Goal: Task Accomplishment & Management: Use online tool/utility

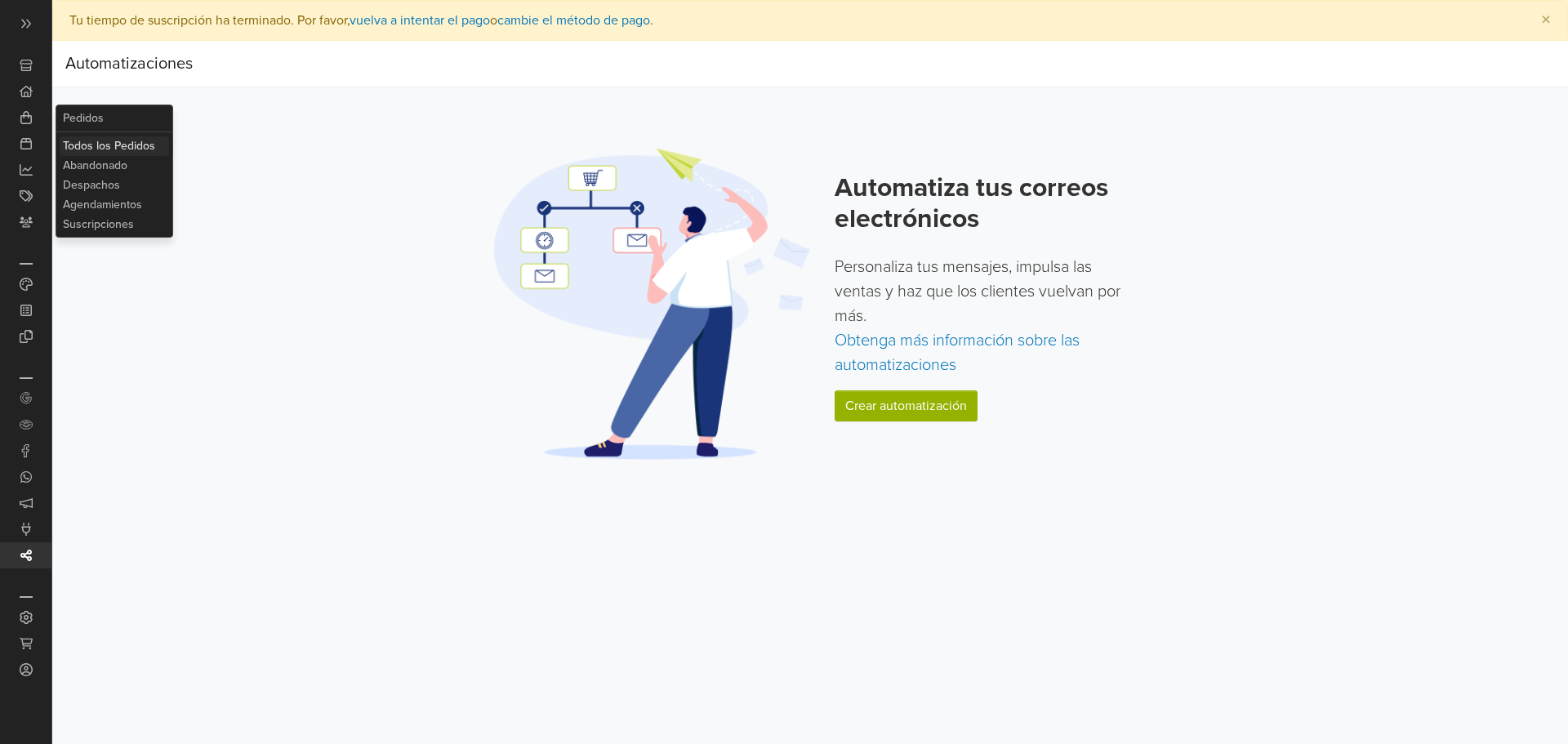
click at [100, 151] on link "Todos los Pedidos" at bounding box center [114, 146] width 110 height 20
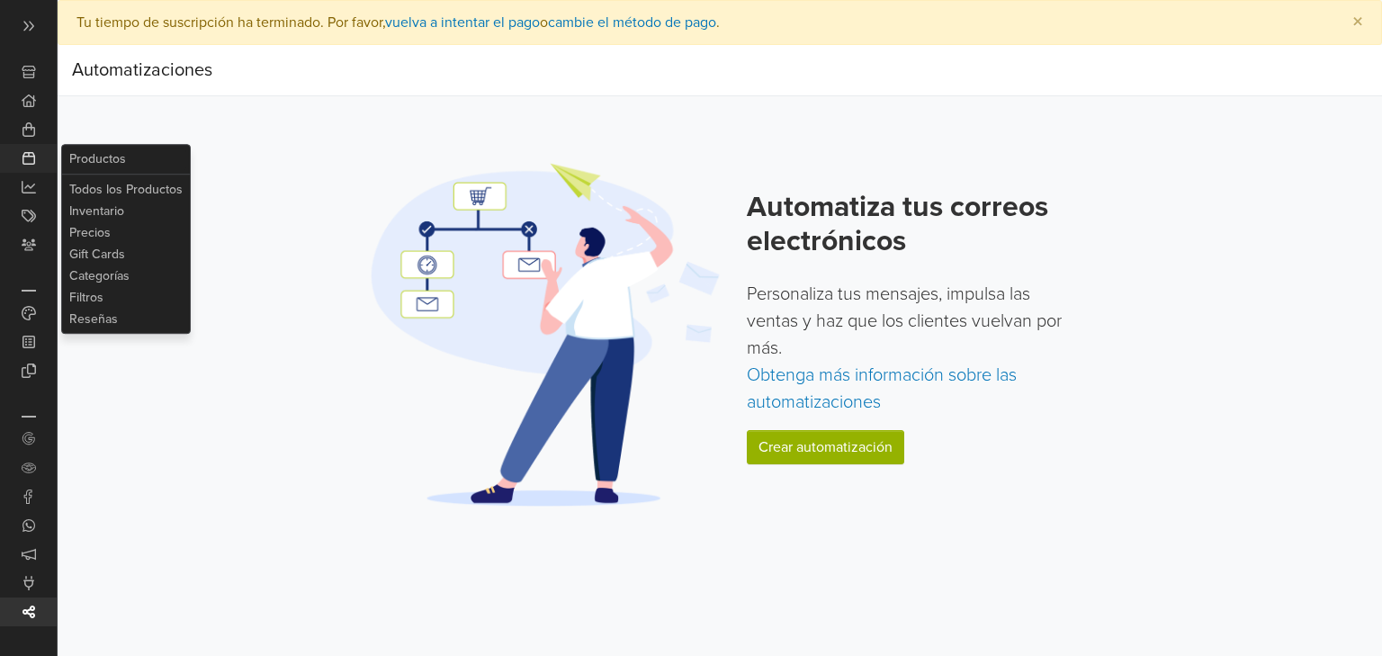
click at [31, 151] on icon at bounding box center [29, 158] width 14 height 14
click at [67, 160] on link "Productos" at bounding box center [126, 159] width 121 height 22
click at [94, 183] on link "Todos los Productos" at bounding box center [126, 190] width 121 height 22
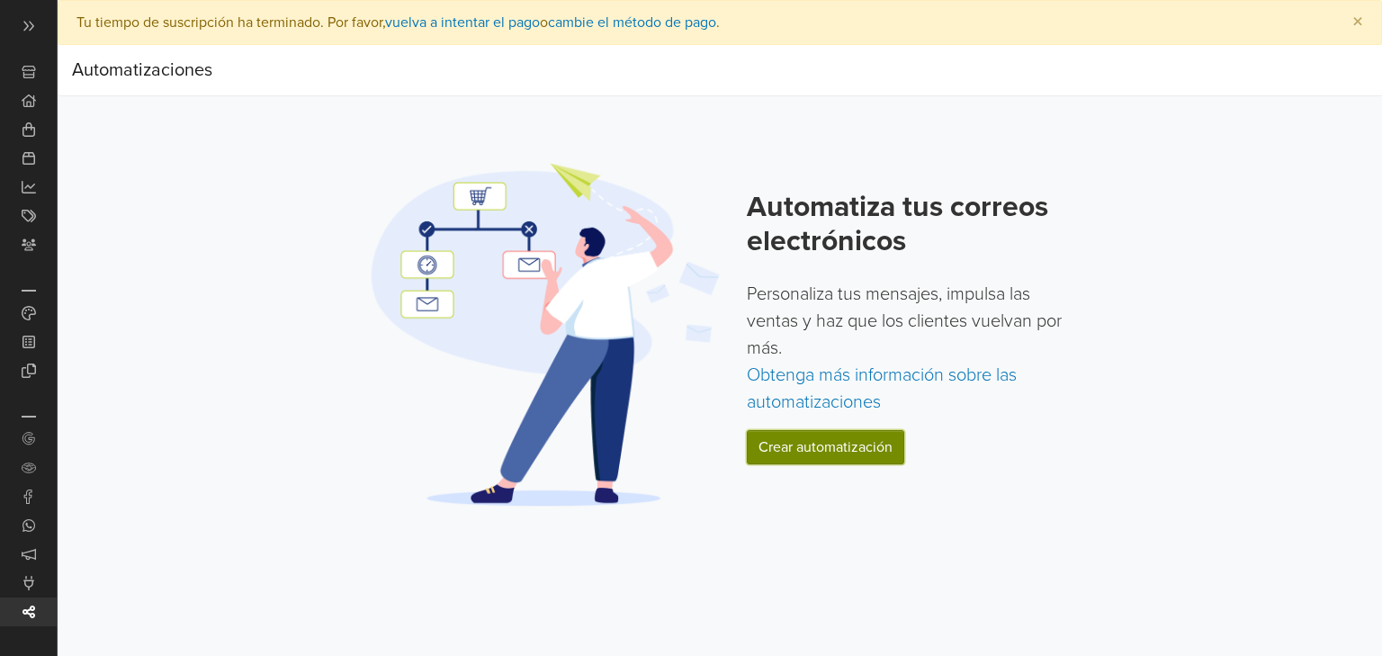
click at [823, 454] on link "Crear automatización" at bounding box center [825, 447] width 157 height 34
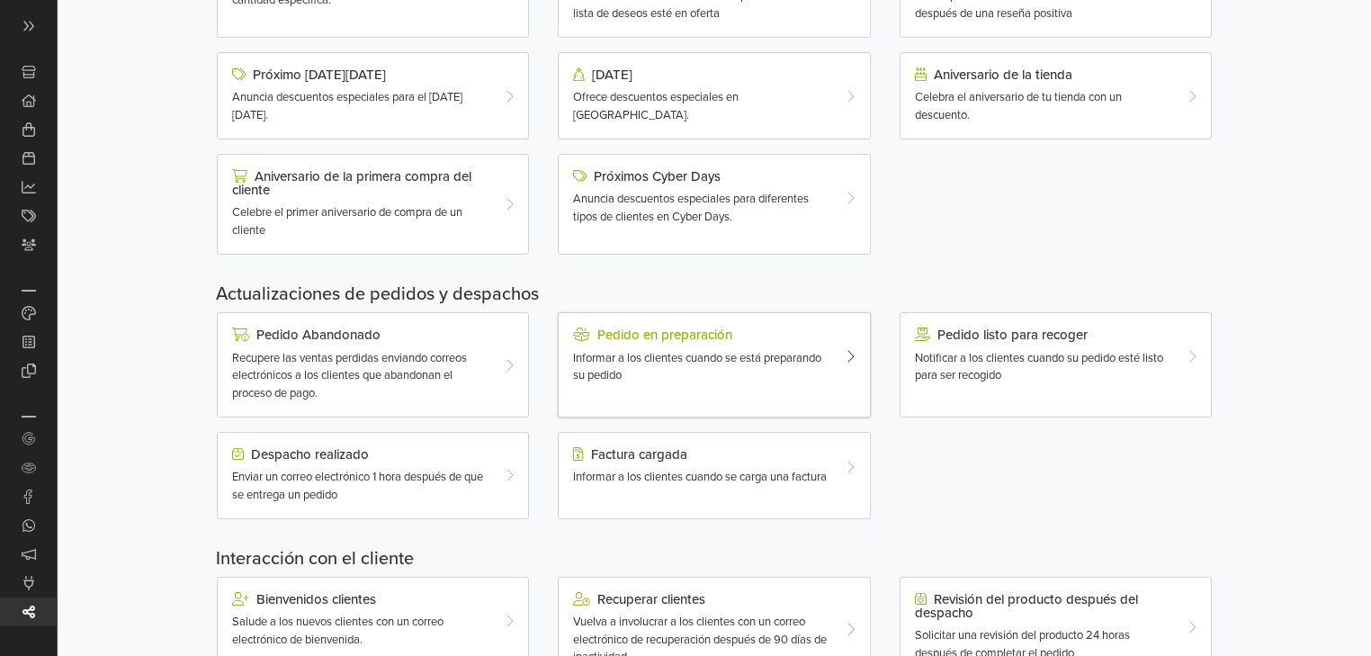
scroll to position [360, 0]
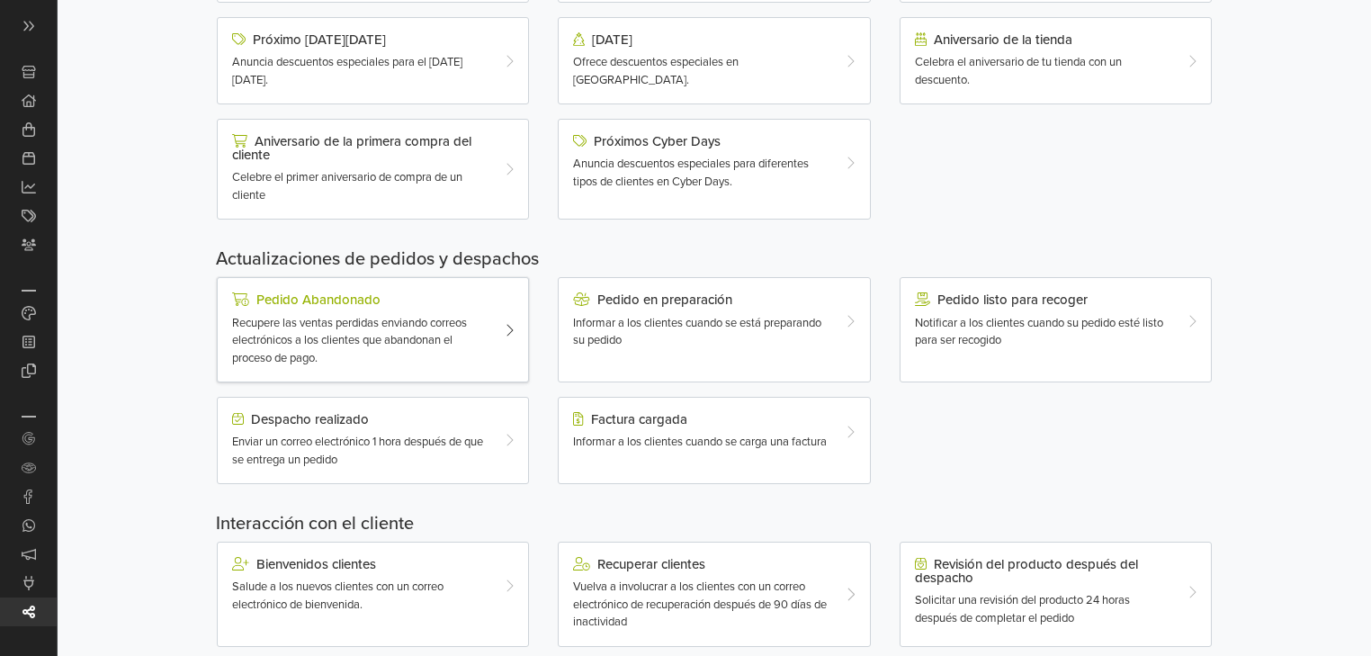
click at [439, 348] on div "Recupere las ventas perdidas enviando correos electrónicos a los clientes que a…" at bounding box center [360, 341] width 256 height 53
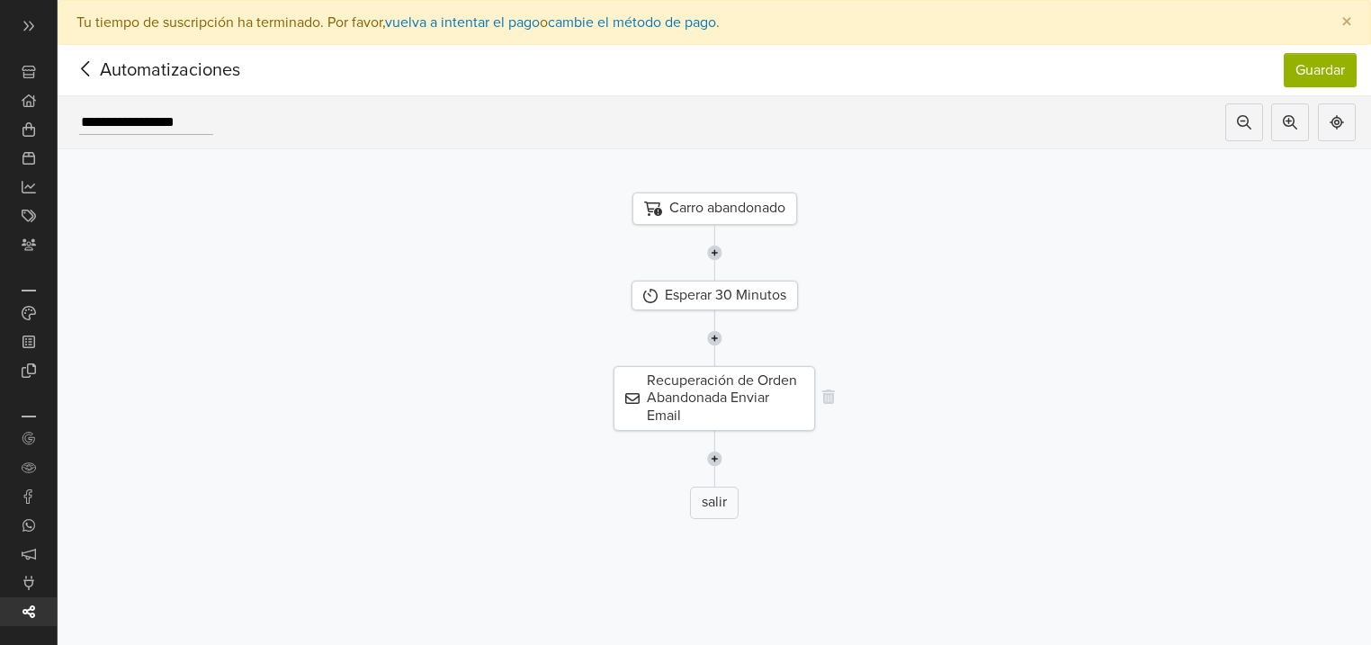
click at [731, 392] on div "Recuperación de Orden Abandonada Enviar Email" at bounding box center [715, 398] width 202 height 65
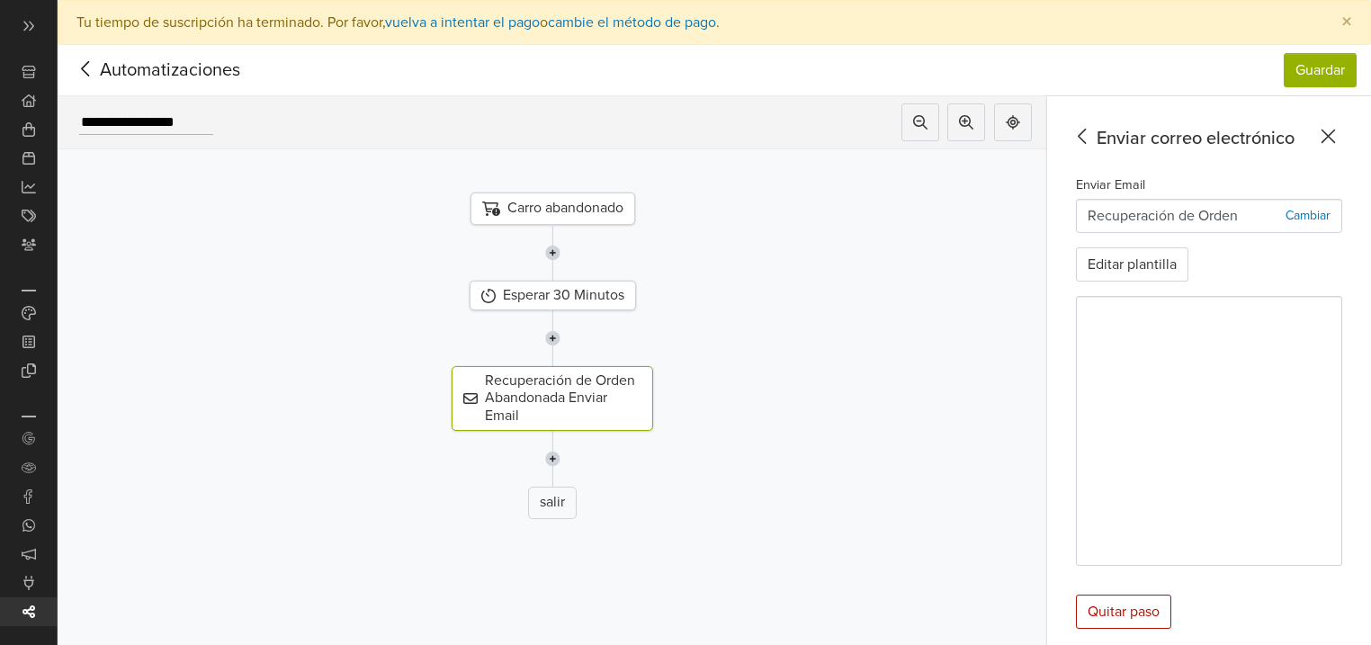
click at [567, 207] on div "Carro abandonado" at bounding box center [553, 209] width 165 height 32
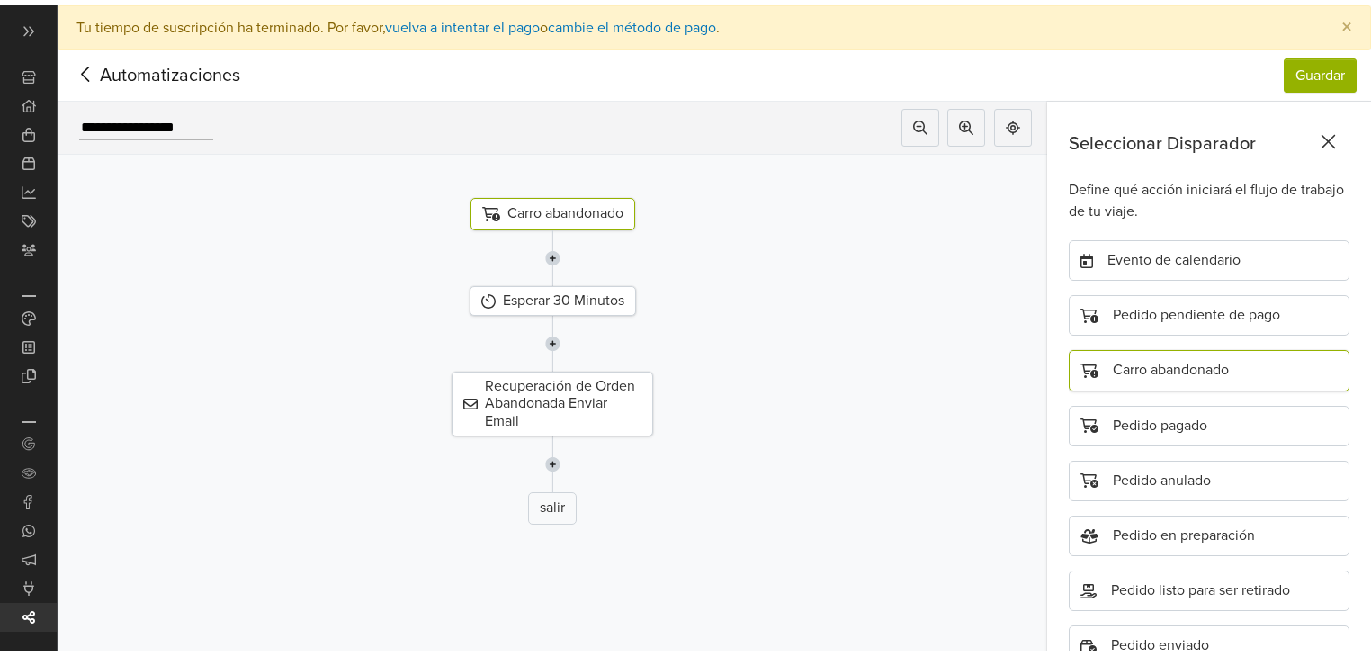
scroll to position [54, 0]
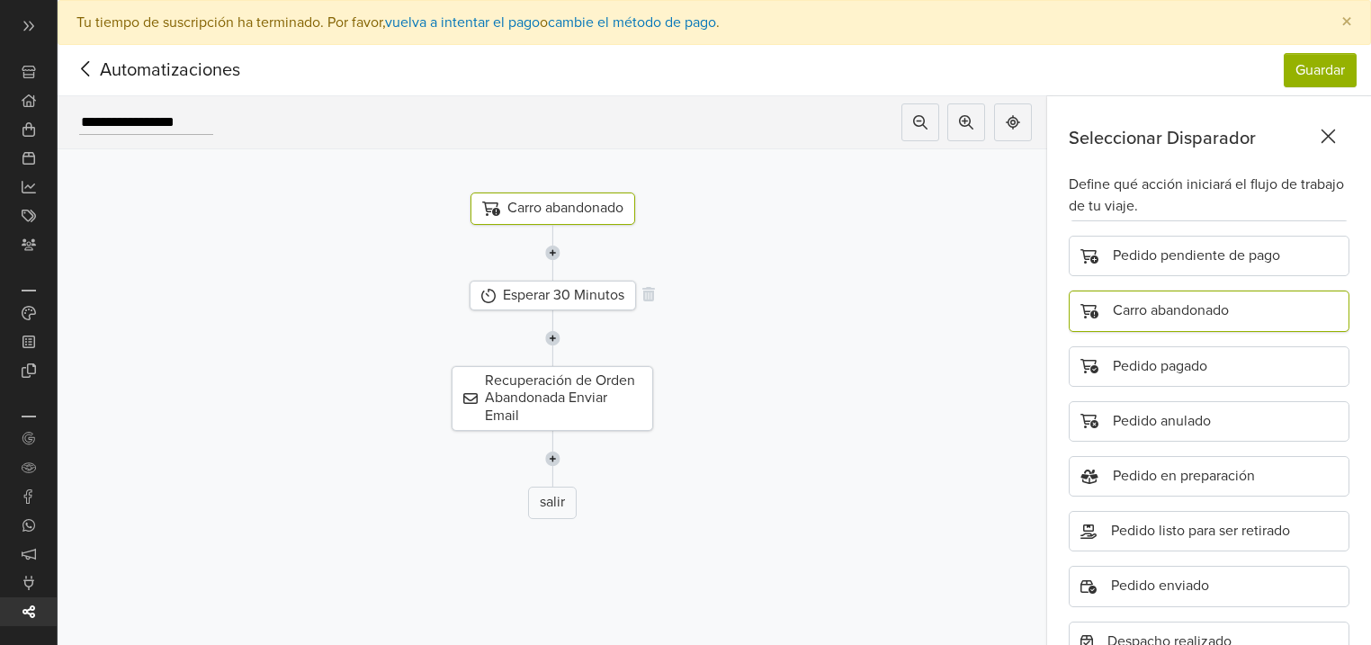
click at [575, 302] on div "Esperar 30 Minutos" at bounding box center [553, 296] width 166 height 30
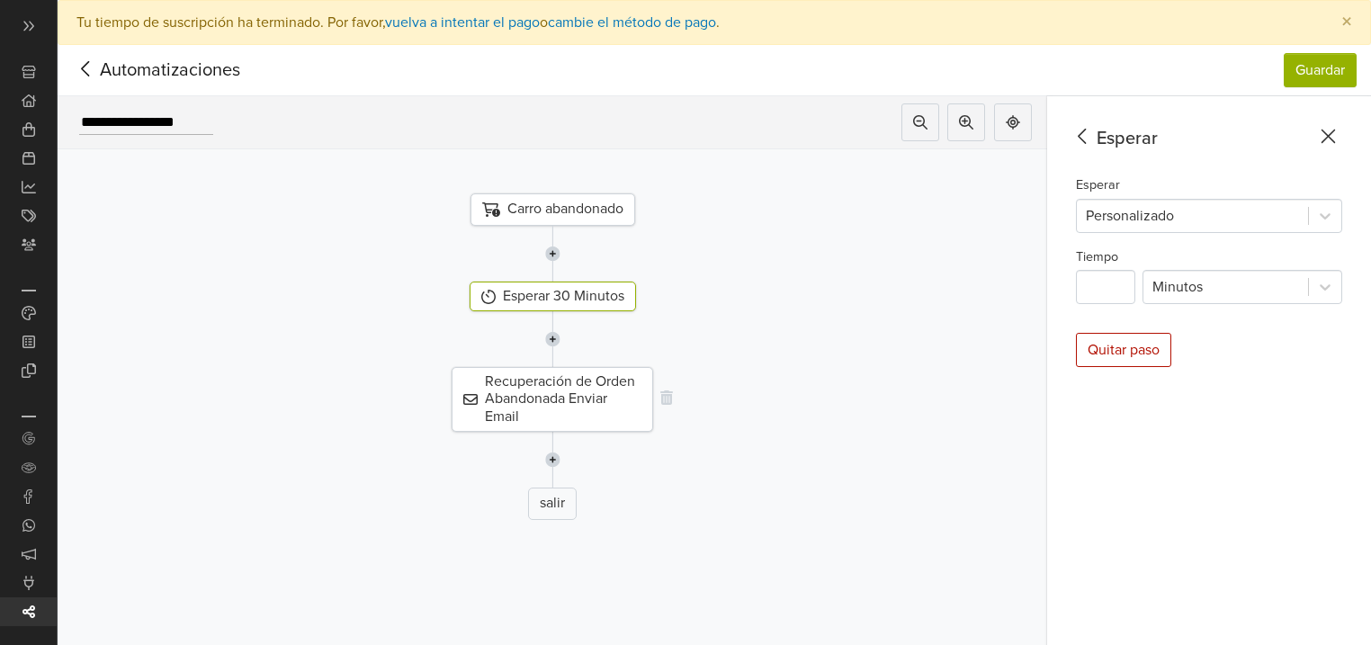
click at [577, 382] on div "Recuperación de Orden Abandonada Enviar Email" at bounding box center [553, 399] width 202 height 65
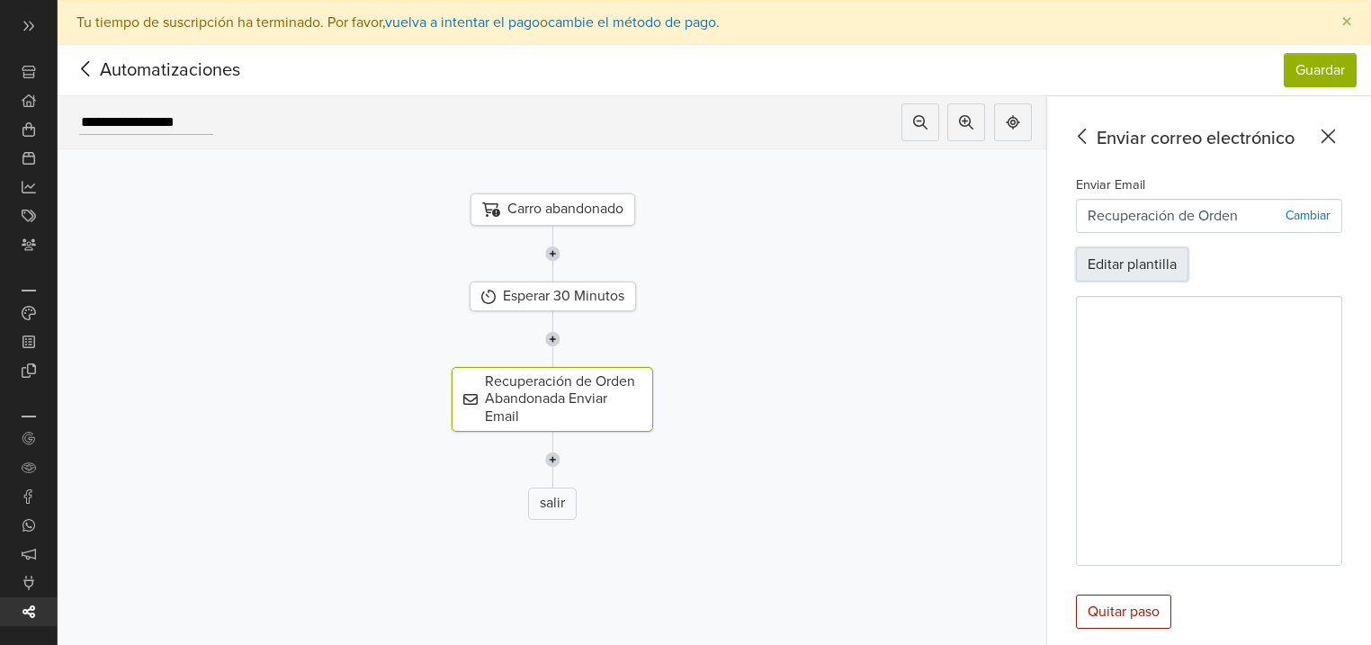
click at [1158, 268] on button "Editar plantilla" at bounding box center [1132, 264] width 112 height 34
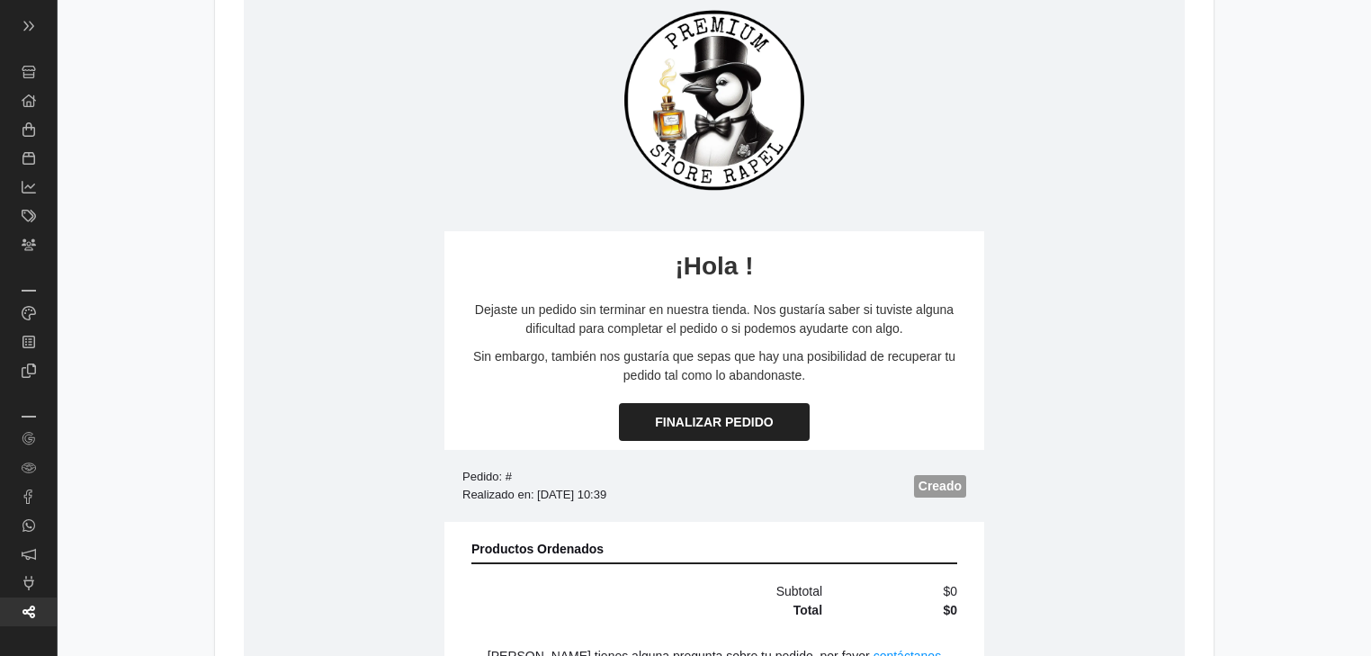
scroll to position [936, 0]
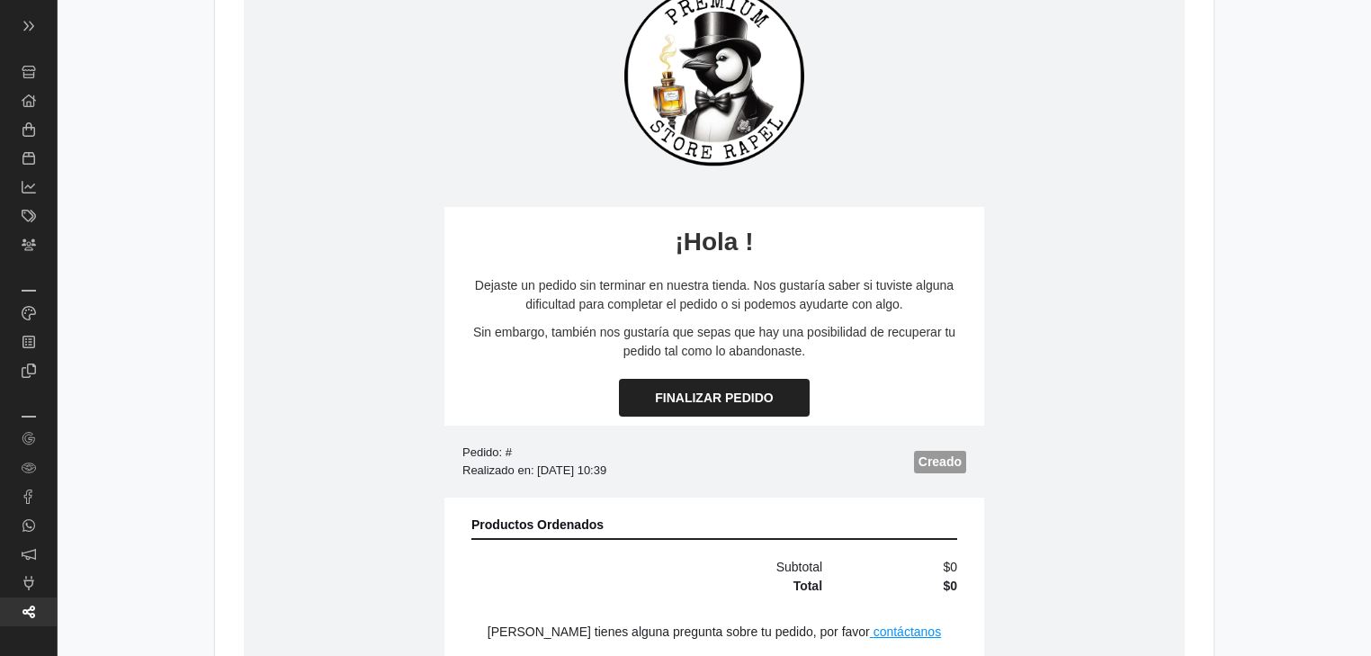
click at [578, 283] on p "Dejaste un pedido sin terminar en nuestra tienda. Nos gustaría saber si tuviste…" at bounding box center [715, 295] width 504 height 38
click at [624, 285] on p "Dejaste un pedido sin terminar en nuestra tienda. Nos gustaría saber si tuviste…" at bounding box center [715, 295] width 504 height 38
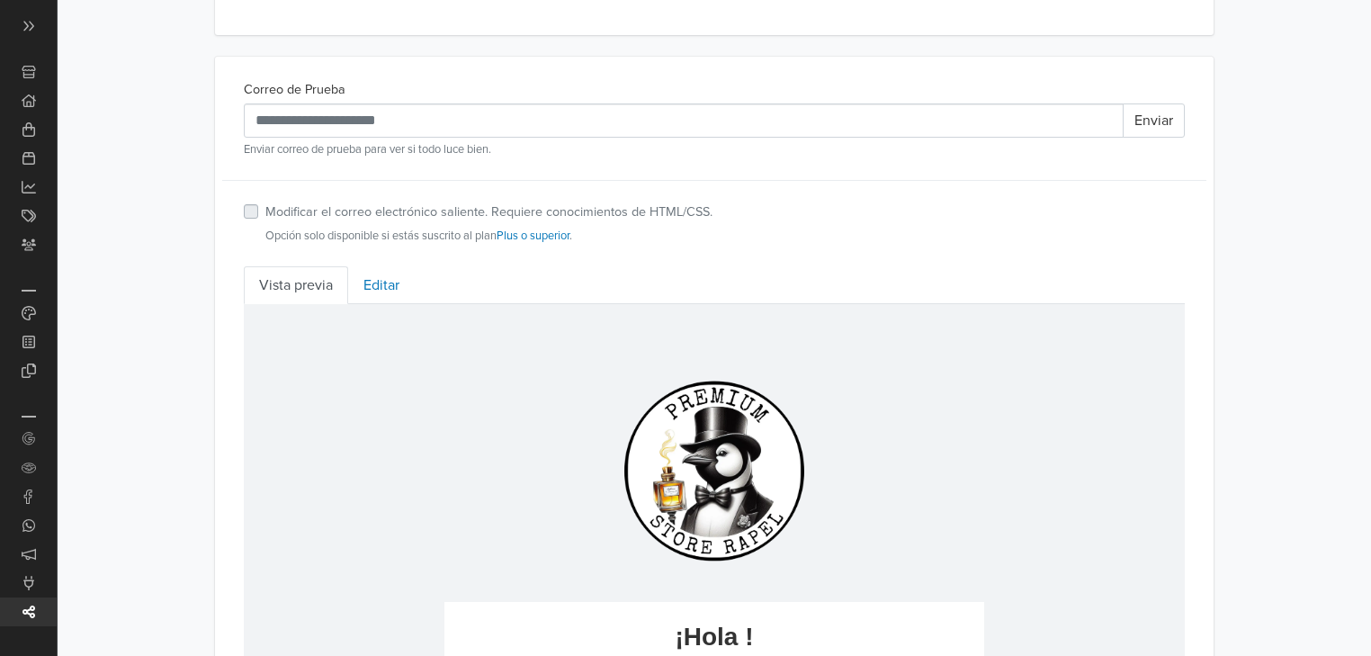
scroll to position [504, 0]
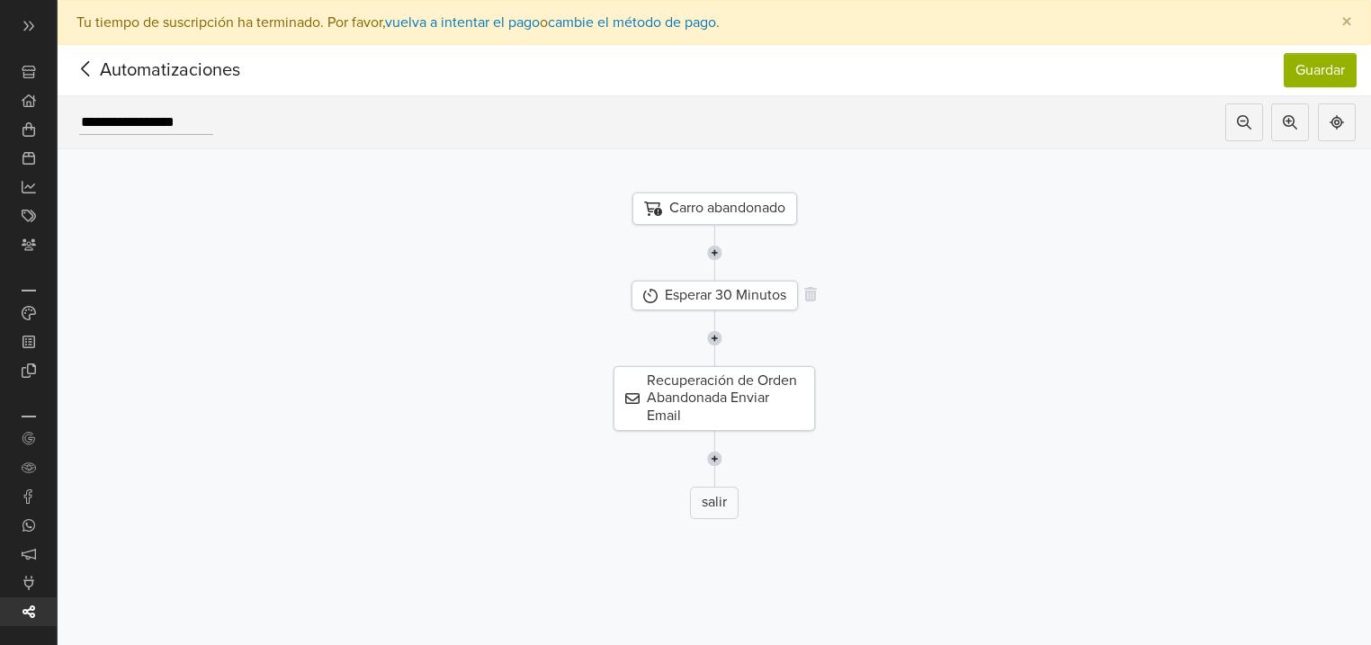
click at [730, 295] on div "Esperar 30 Minutos" at bounding box center [715, 296] width 166 height 30
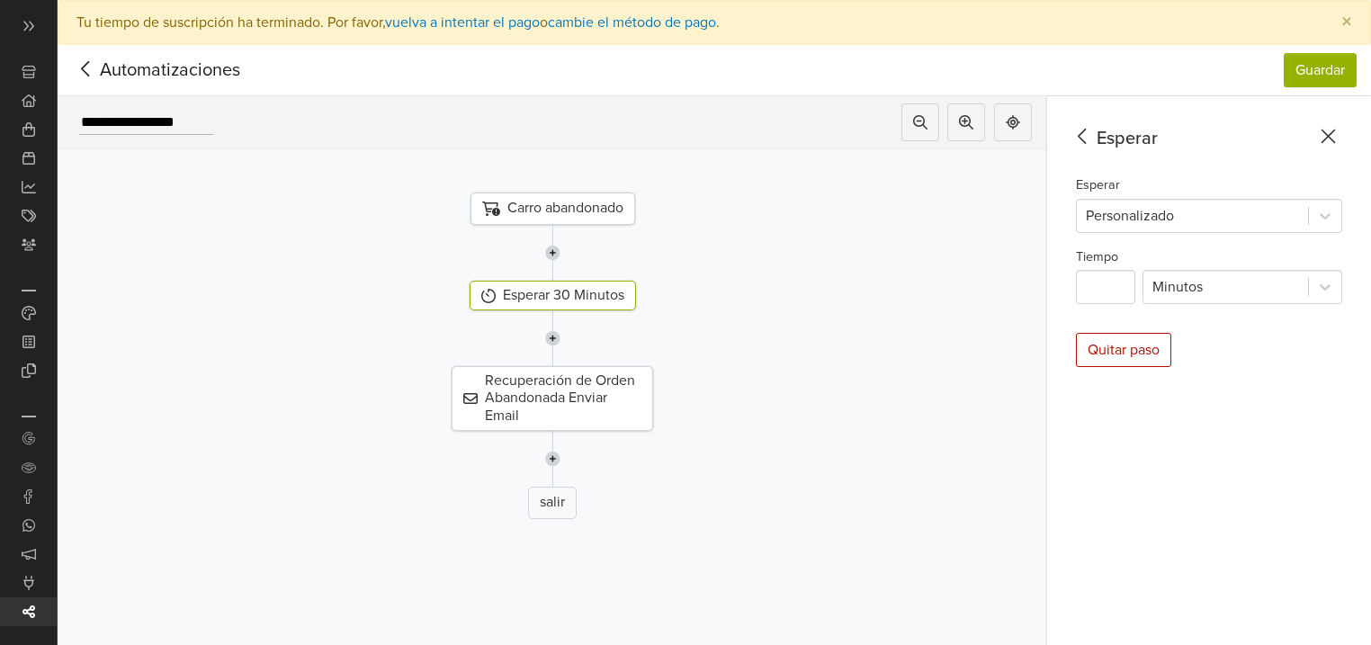
click at [94, 72] on icon at bounding box center [86, 69] width 28 height 22
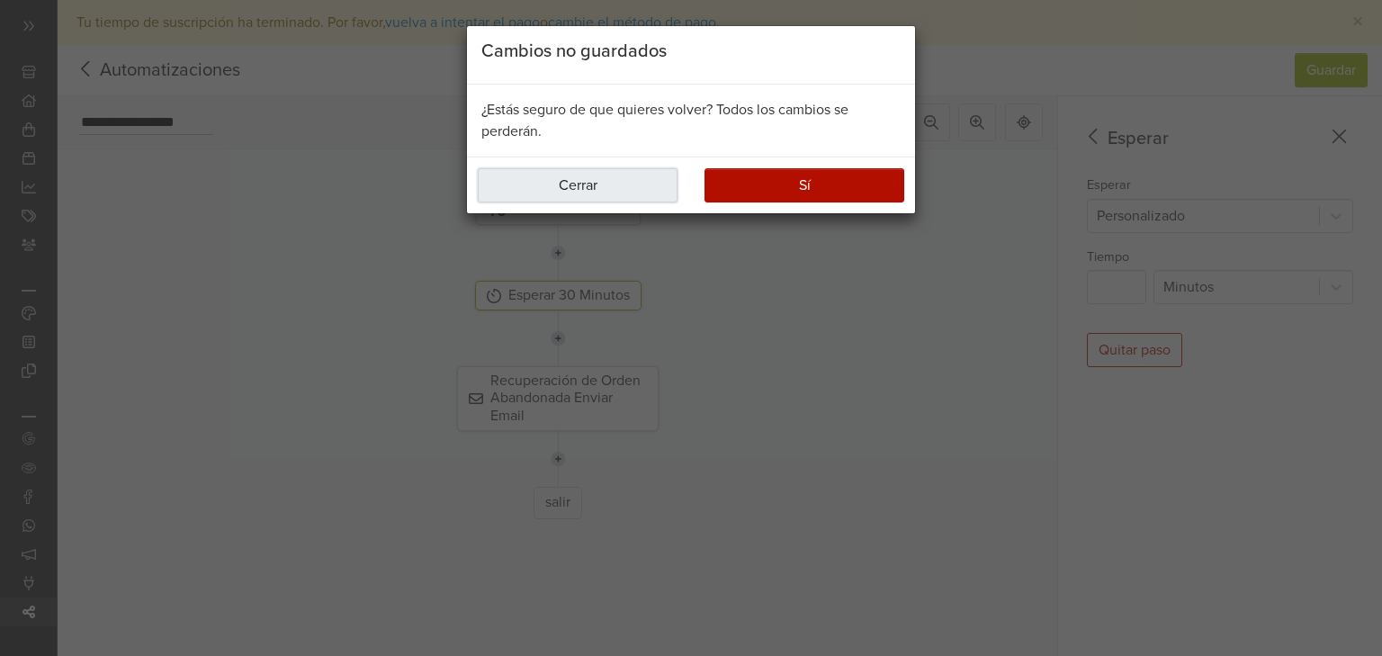
click at [587, 185] on button "Cerrar" at bounding box center [578, 185] width 200 height 34
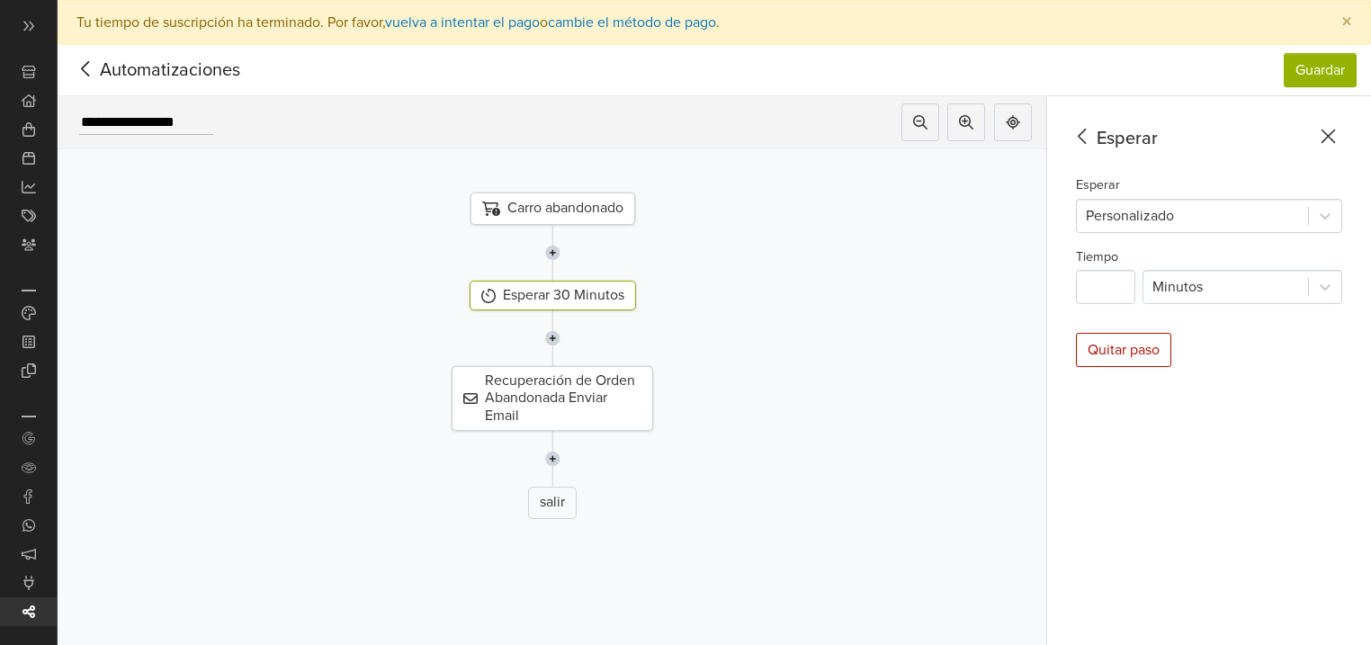
click at [83, 68] on icon at bounding box center [85, 68] width 8 height 15
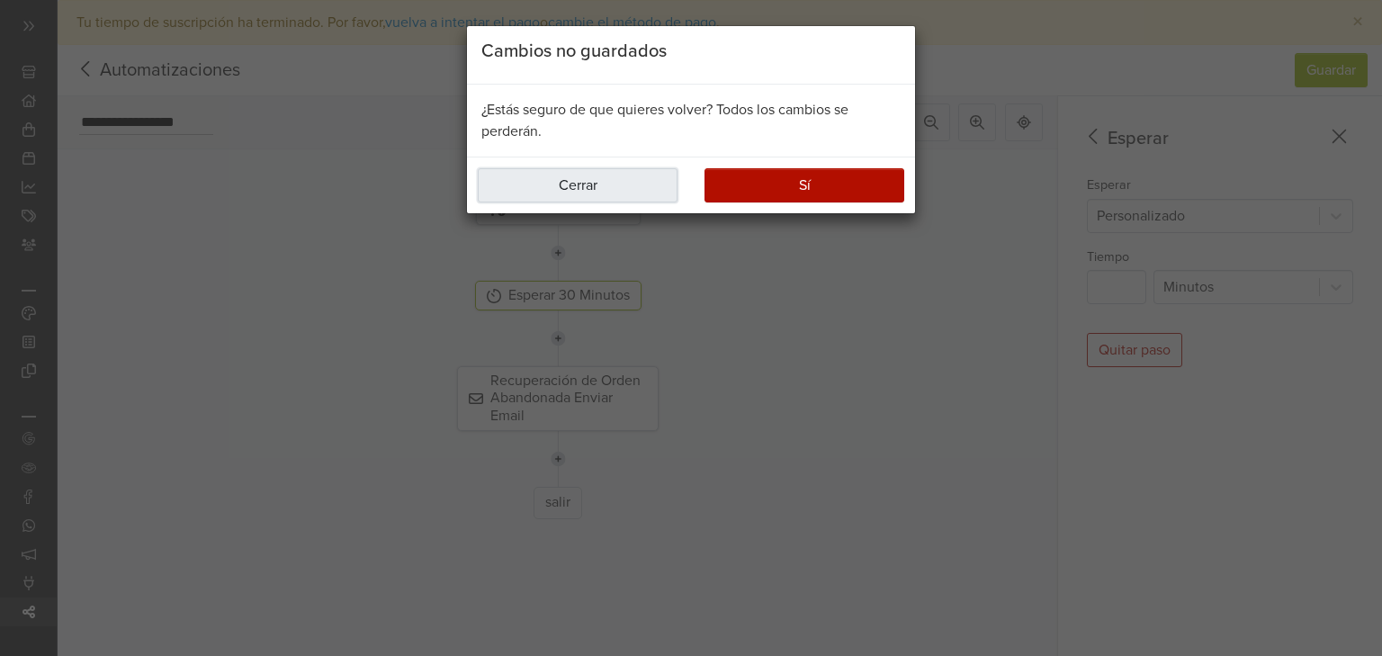
click at [562, 184] on button "Cerrar" at bounding box center [578, 185] width 200 height 34
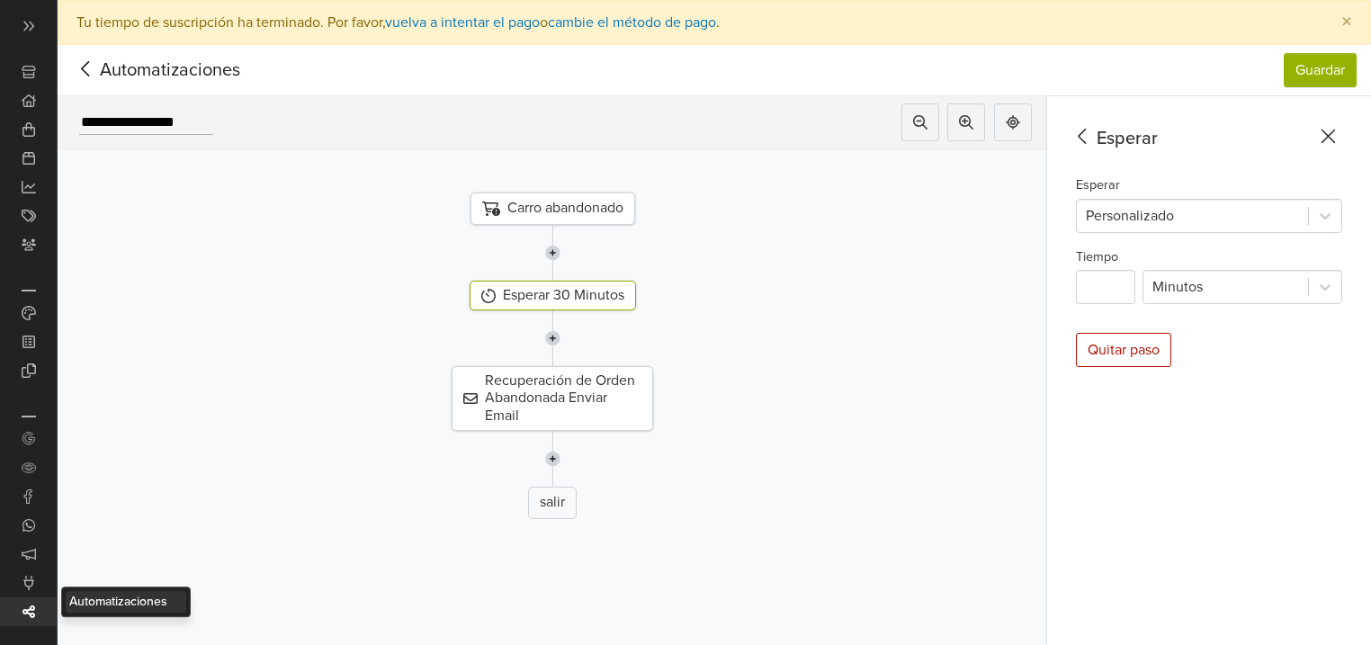
click at [40, 609] on link "Automatizaciones" at bounding box center [28, 611] width 57 height 29
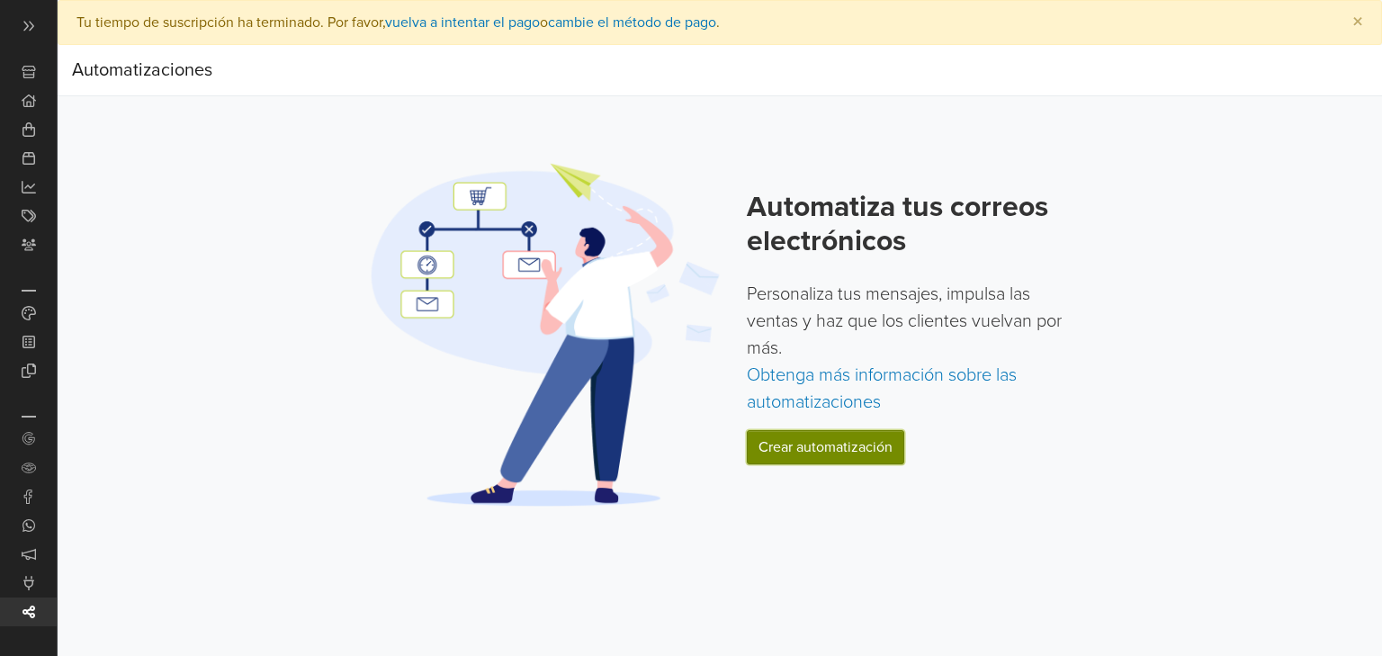
click at [828, 454] on link "Crear automatización" at bounding box center [825, 447] width 157 height 34
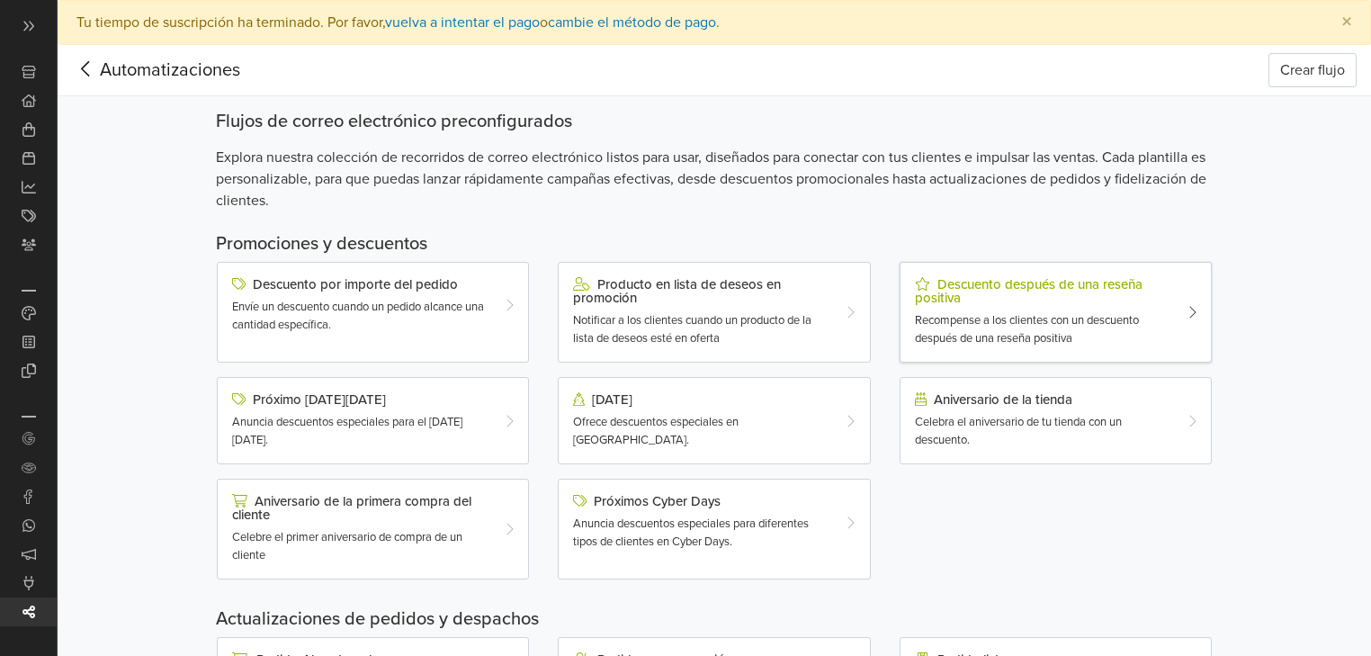
click at [1047, 306] on div "Descuento después de una reseña positiva Recompense a los clientes con un descu…" at bounding box center [1043, 312] width 283 height 70
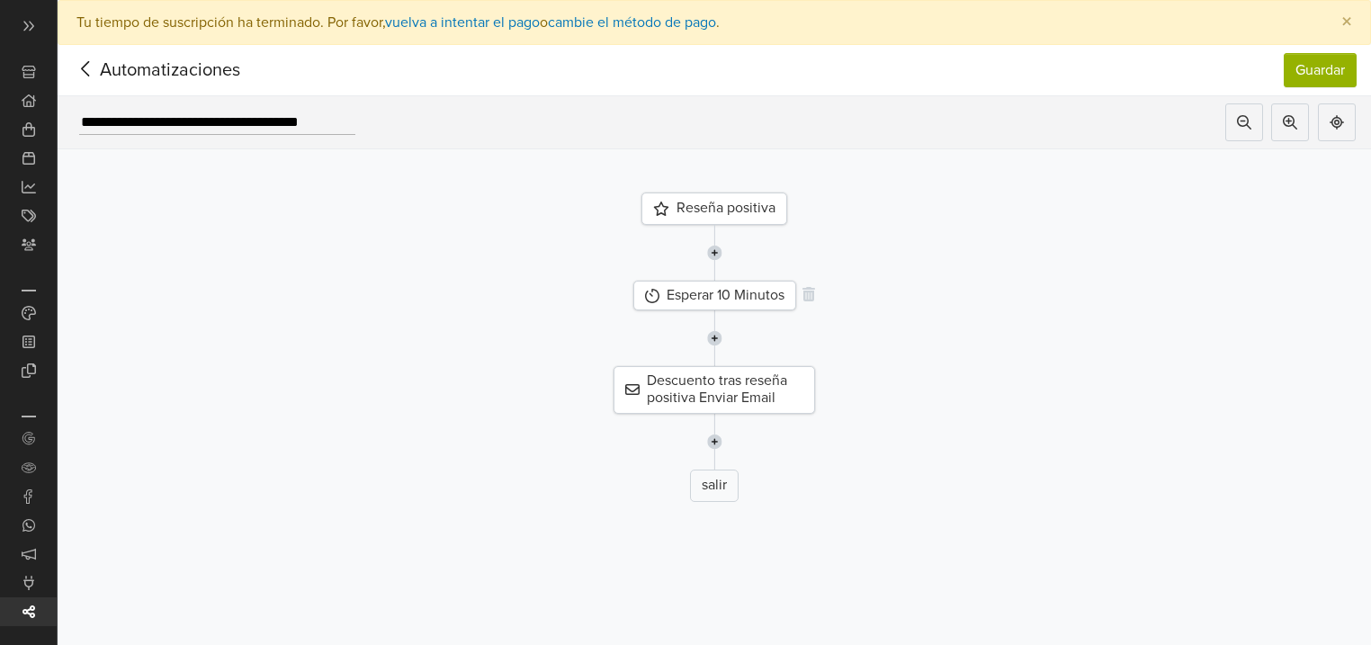
click at [743, 297] on div "Esperar 10 Minutos" at bounding box center [714, 296] width 163 height 30
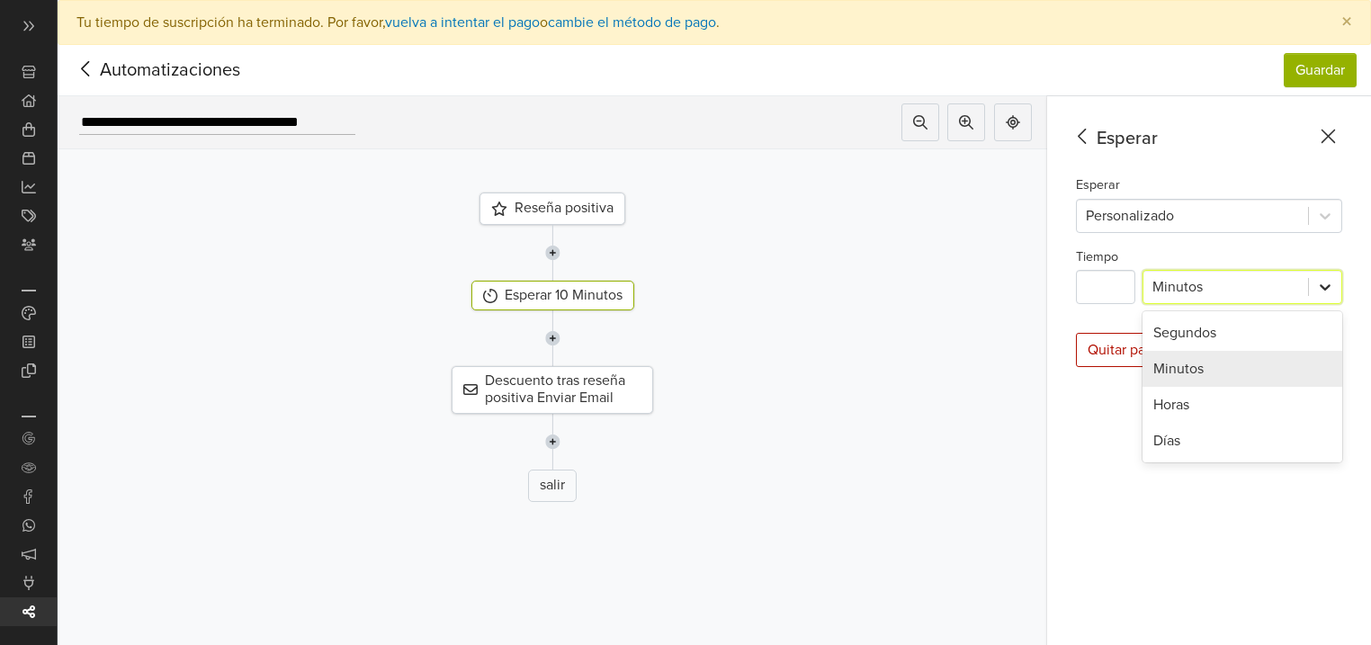
click at [1331, 283] on icon at bounding box center [1325, 287] width 18 height 18
click at [1227, 427] on div "Días" at bounding box center [1243, 441] width 200 height 36
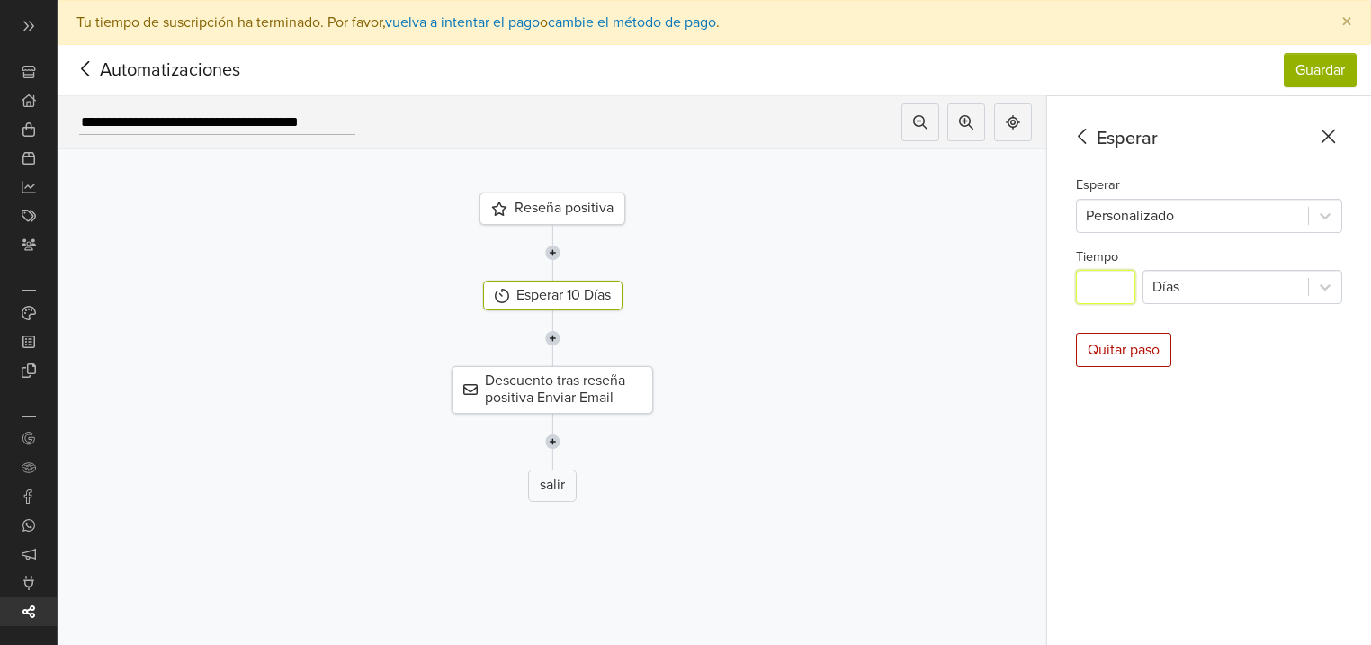
drag, startPoint x: 1123, startPoint y: 287, endPoint x: 1085, endPoint y: 289, distance: 37.8
click at [1085, 289] on div "Esperar Esperar Personalizado Tiempo ** Días Quitar paso" at bounding box center [1209, 393] width 324 height 594
click at [1029, 409] on div "Descuento tras reseña positiva Enviar Email" at bounding box center [552, 389] width 1017 height 47
type input "*"
click at [1109, 445] on div "Esperar Esperar Personalizado Tiempo * Días Quitar paso" at bounding box center [1209, 393] width 324 height 594
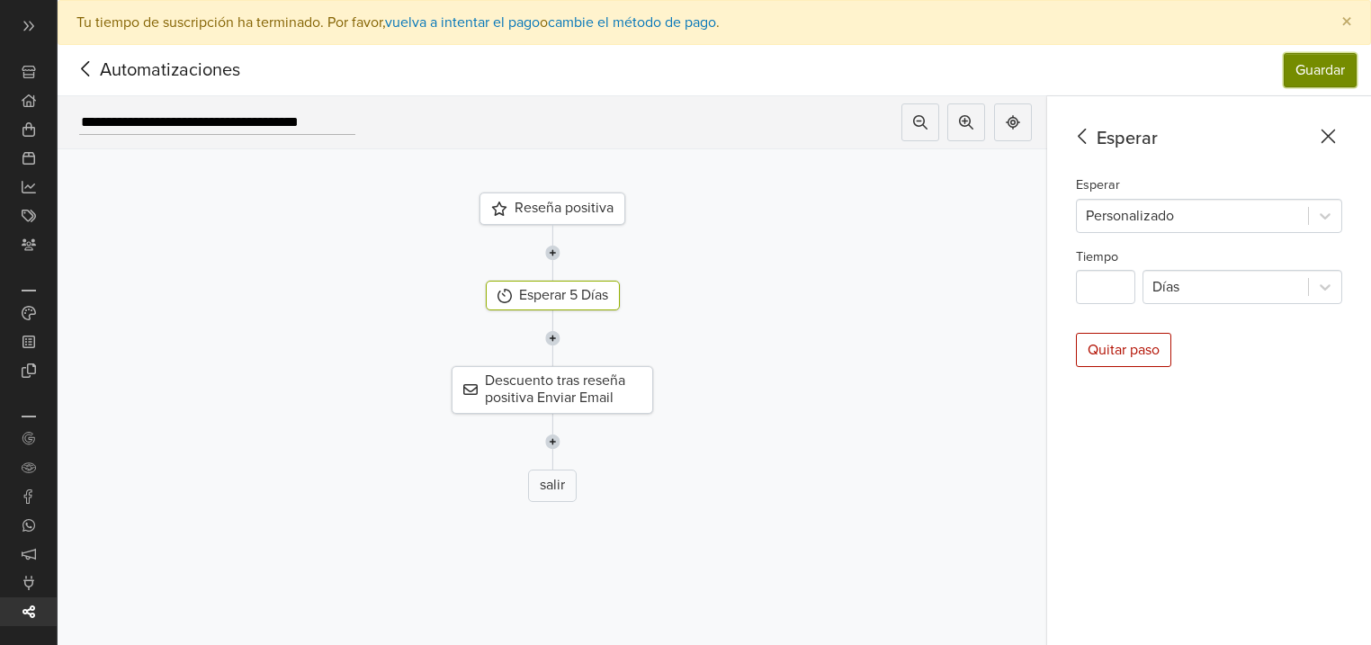
click at [1333, 62] on button "Guardar" at bounding box center [1320, 70] width 73 height 34
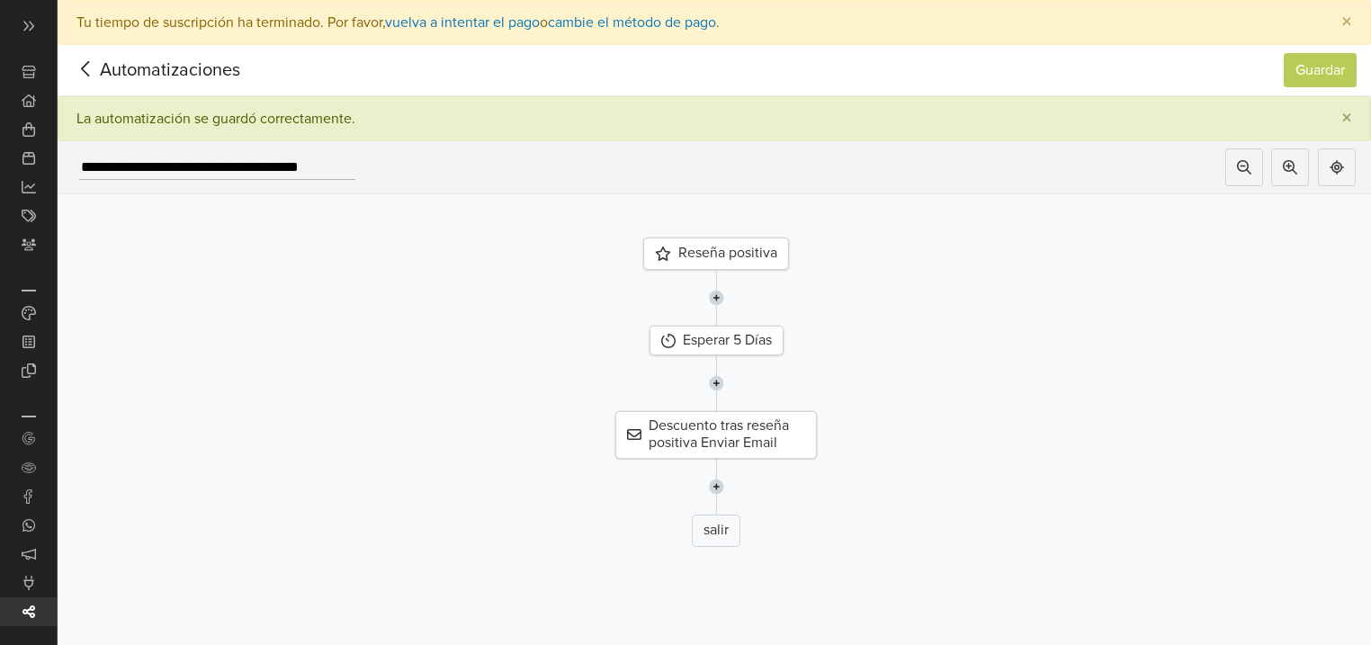
click at [683, 248] on div "Reseña positiva" at bounding box center [716, 254] width 146 height 32
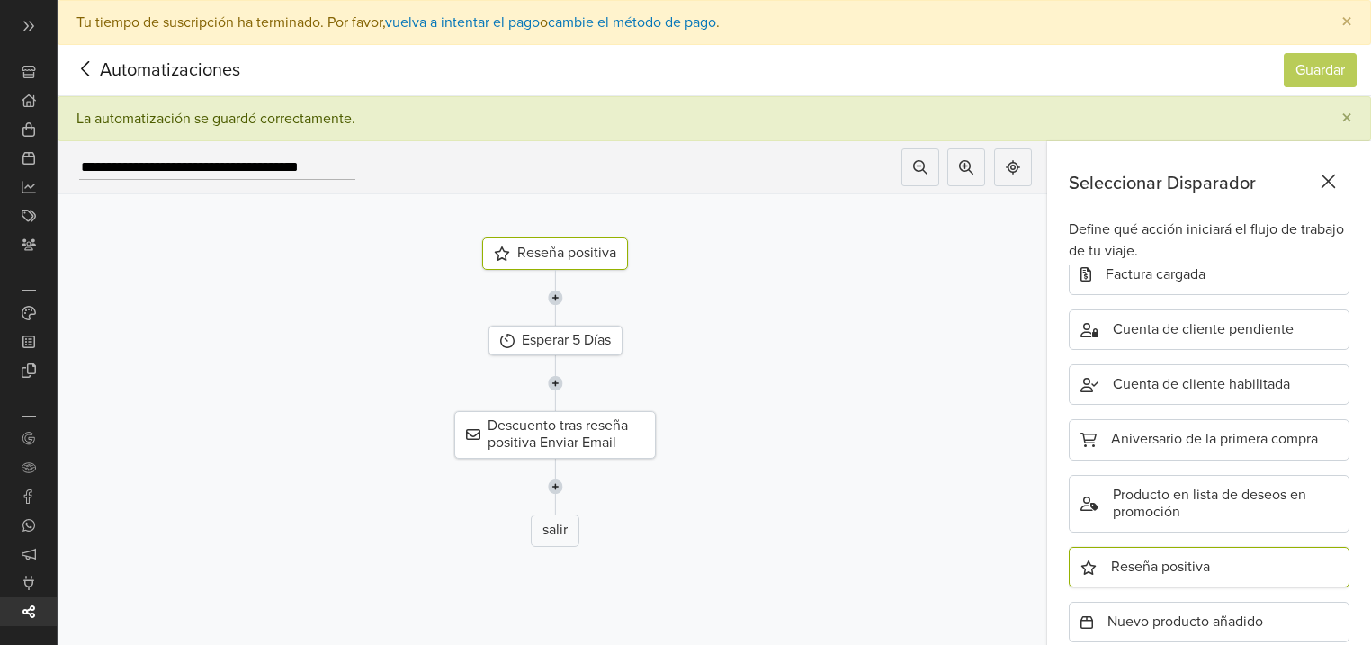
scroll to position [576, 0]
click at [581, 344] on div "Esperar 5 Días" at bounding box center [556, 341] width 134 height 30
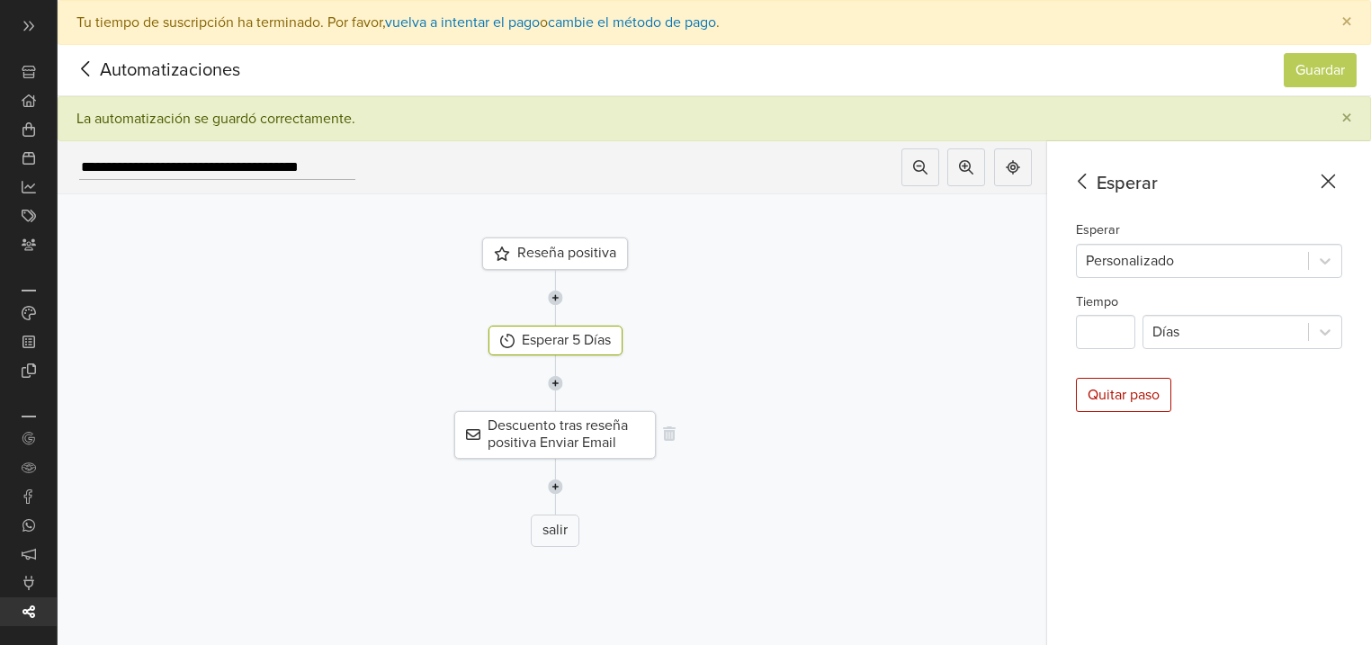
click at [601, 421] on div "Descuento tras reseña positiva Enviar Email" at bounding box center [555, 434] width 202 height 47
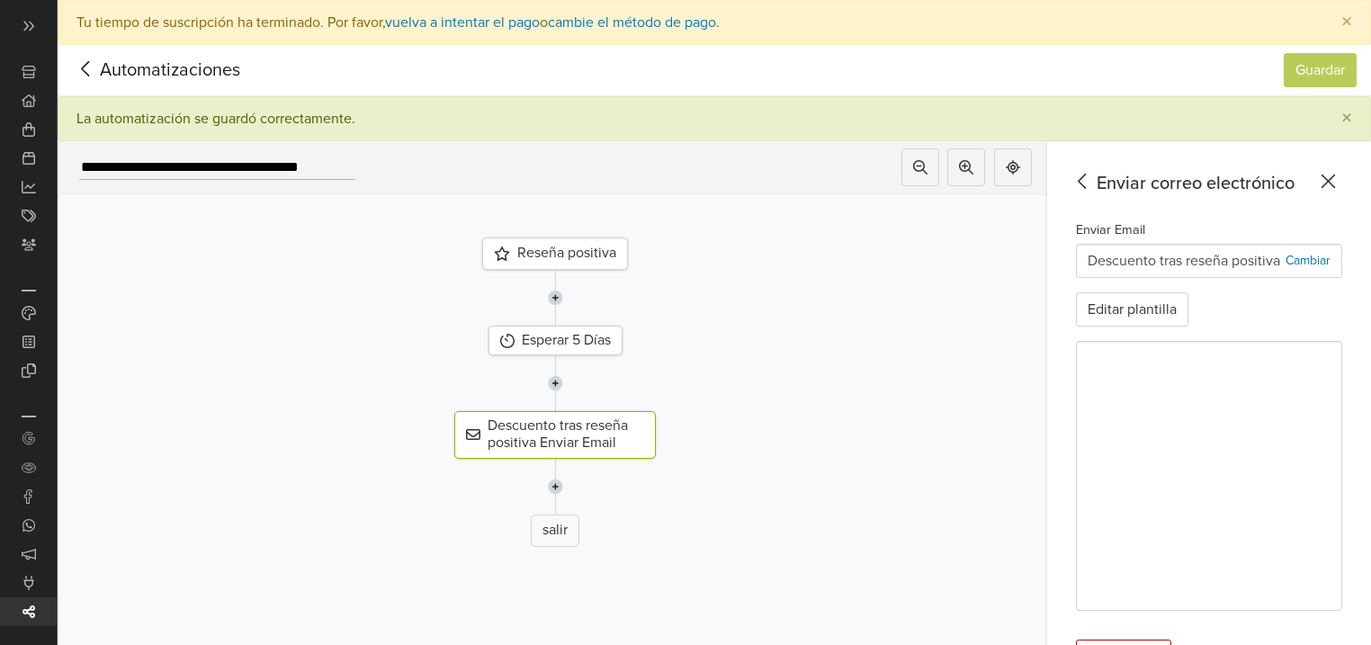
click at [1336, 185] on icon at bounding box center [1329, 182] width 14 height 14
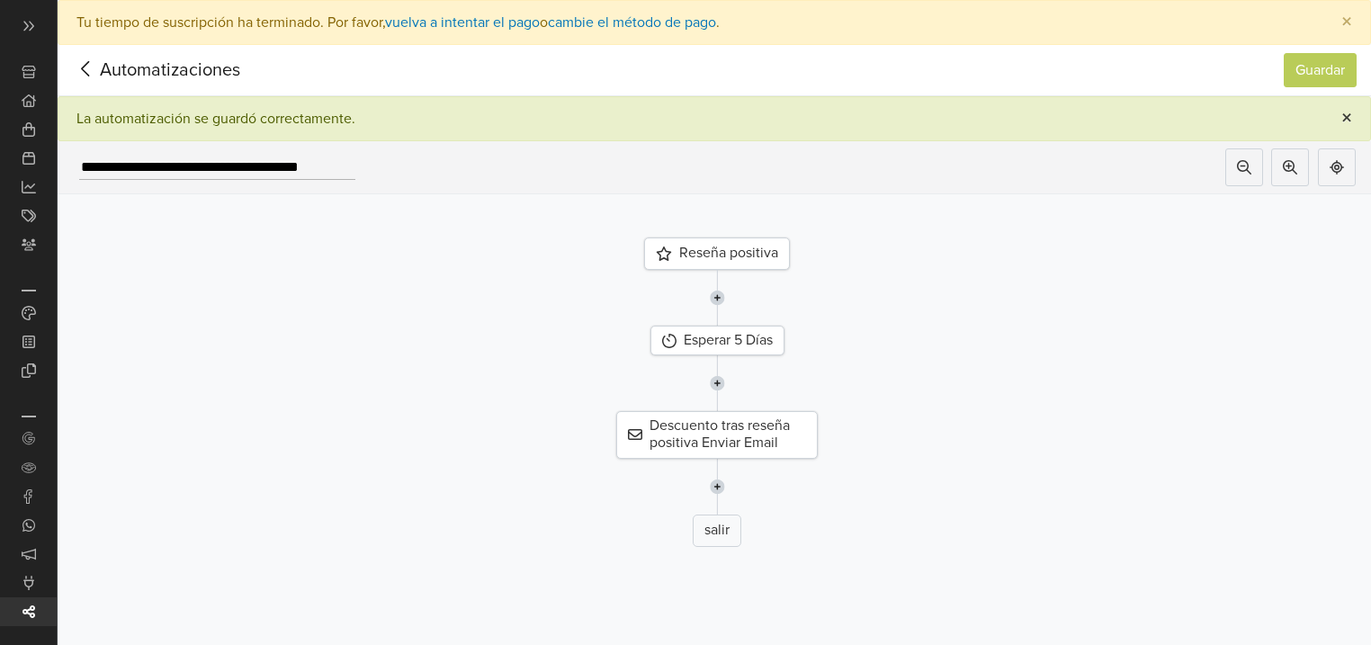
click at [1352, 116] on span "×" at bounding box center [1347, 118] width 11 height 26
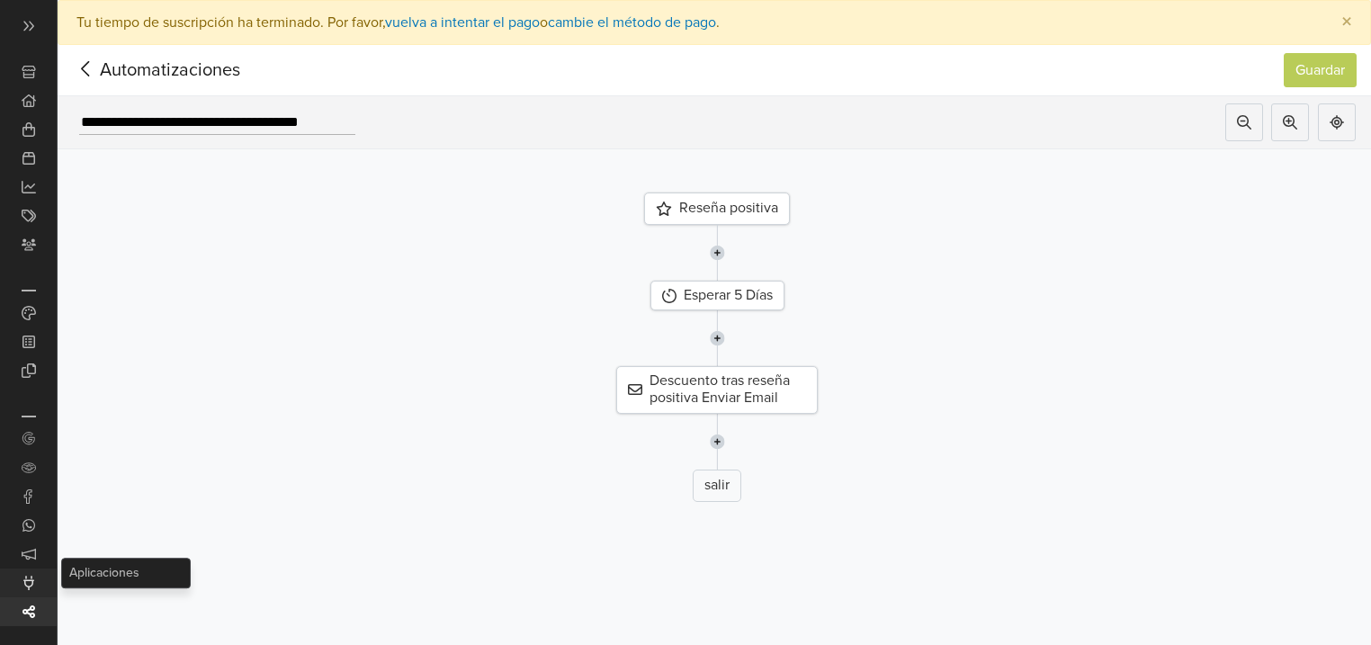
click at [29, 584] on icon at bounding box center [29, 583] width 14 height 14
